Goal: Answer question/provide support: Share knowledge or assist other users

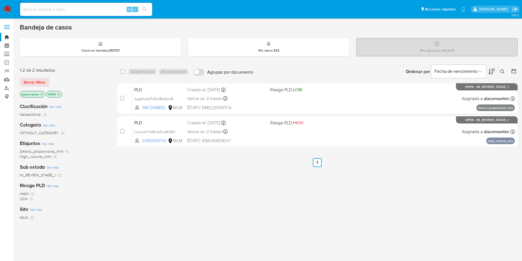
click at [424, 205] on div "select-all-cases-checkbox Asignarme a mí Borrar selección Agrupar por documento…" at bounding box center [317, 187] width 400 height 249
click at [114, 10] on input at bounding box center [86, 9] width 132 height 7
paste input "2450529742"
type input "2450529742"
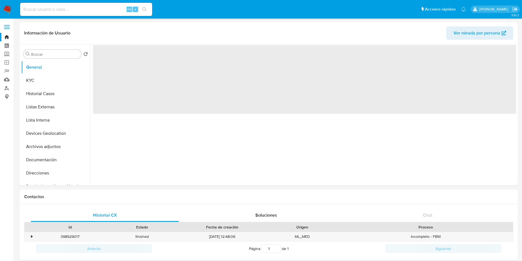
select select "10"
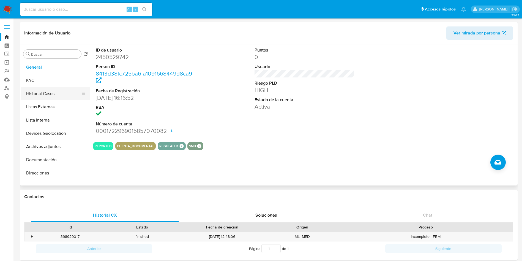
click at [53, 91] on button "Historial Casos" at bounding box center [53, 93] width 64 height 13
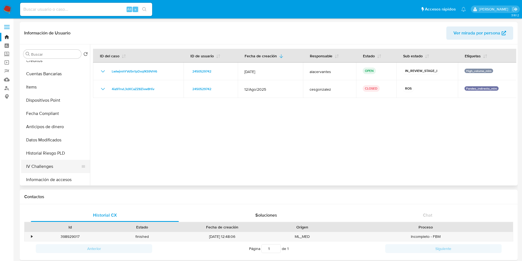
scroll to position [83, 0]
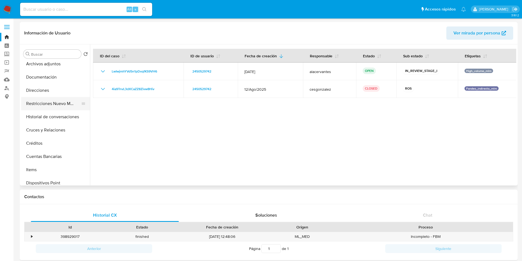
click at [52, 108] on button "Restricciones Nuevo Mundo" at bounding box center [53, 103] width 64 height 13
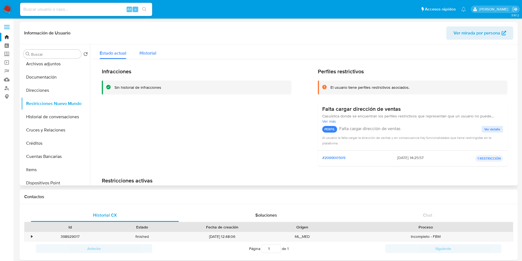
click at [153, 58] on div "Historial" at bounding box center [148, 51] width 17 height 15
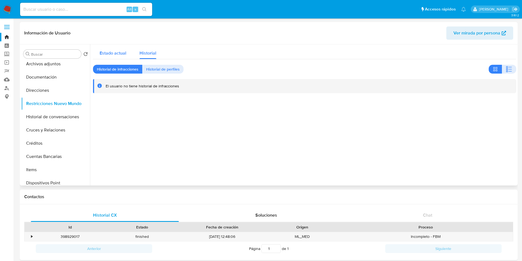
click at [125, 54] on span "Estado actual" at bounding box center [113, 53] width 27 height 6
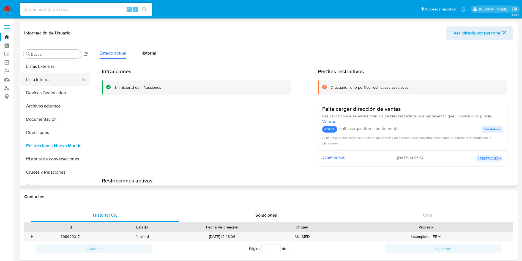
scroll to position [0, 0]
click at [51, 92] on button "Historial Casos" at bounding box center [53, 93] width 64 height 13
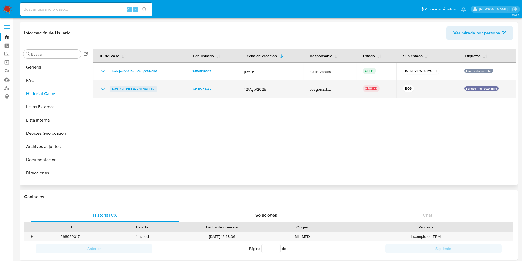
click at [149, 89] on span "4ia9TnvL3dXCaZZ8Zivw8Hiv" at bounding box center [133, 89] width 43 height 7
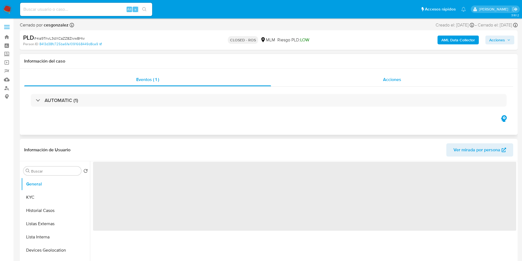
click at [392, 80] on span "Acciones" at bounding box center [392, 79] width 18 height 6
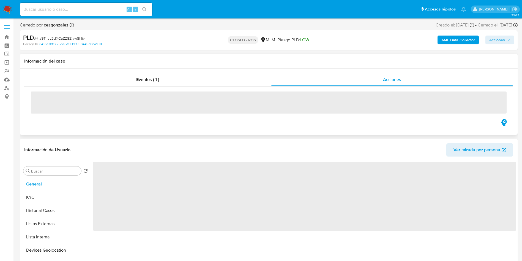
select select "10"
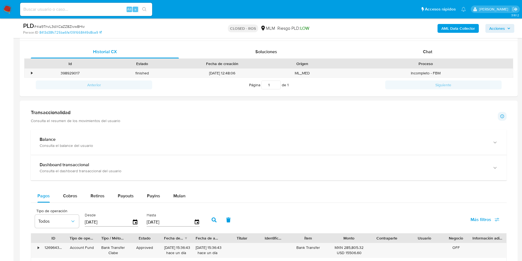
scroll to position [330, 0]
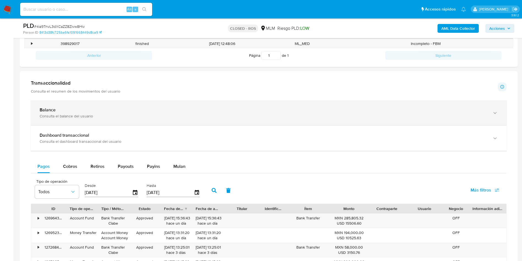
click at [141, 118] on div "Consulta el balance del usuario" at bounding box center [263, 115] width 447 height 5
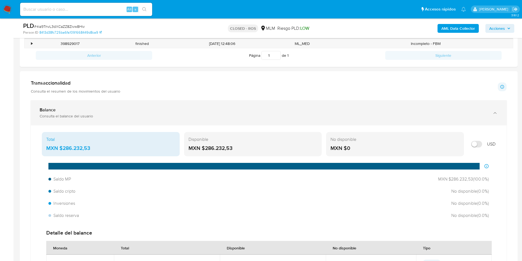
click at [141, 118] on div "Consulta el balance del usuario" at bounding box center [263, 115] width 447 height 5
